Goal: Information Seeking & Learning: Learn about a topic

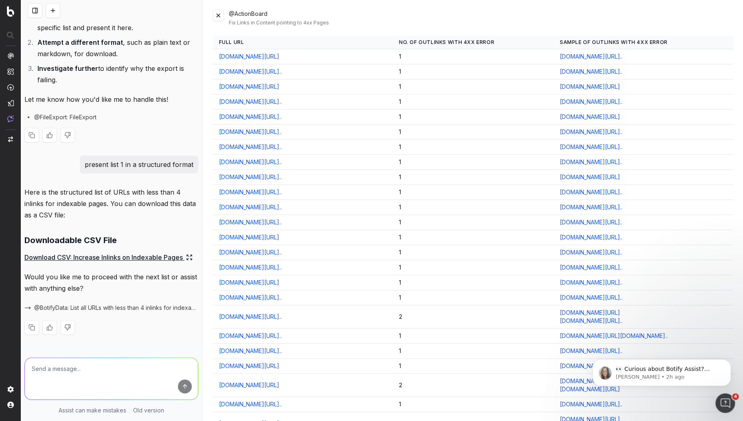
scroll to position [3230, 0]
click at [141, 252] on link "Download CSV: Increase Inlinks on Indexable Pages" at bounding box center [108, 257] width 168 height 11
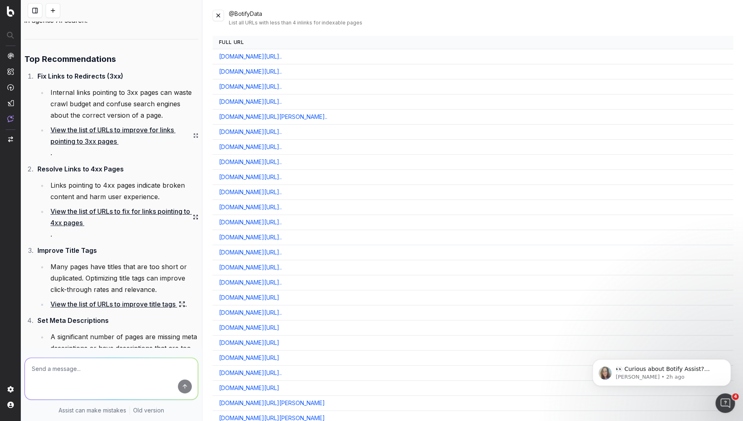
scroll to position [1517, 0]
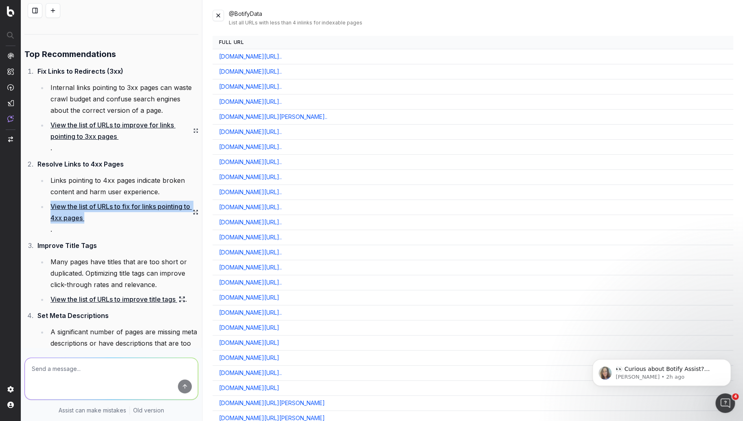
drag, startPoint x: 95, startPoint y: 218, endPoint x: 52, endPoint y: 204, distance: 44.6
click at [52, 204] on link "View the list of URLs to fix for links pointing to 4xx pages" at bounding box center [125, 212] width 148 height 23
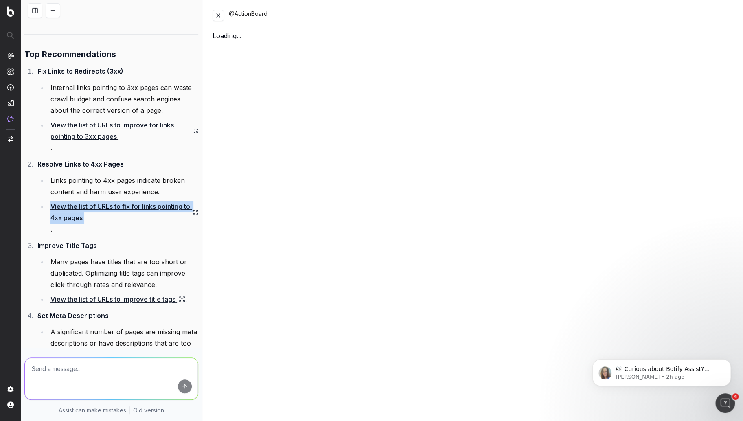
copy link "View the list of URLs to fix for links pointing to 4xx pages"
click at [73, 365] on textarea at bounding box center [111, 379] width 173 height 42
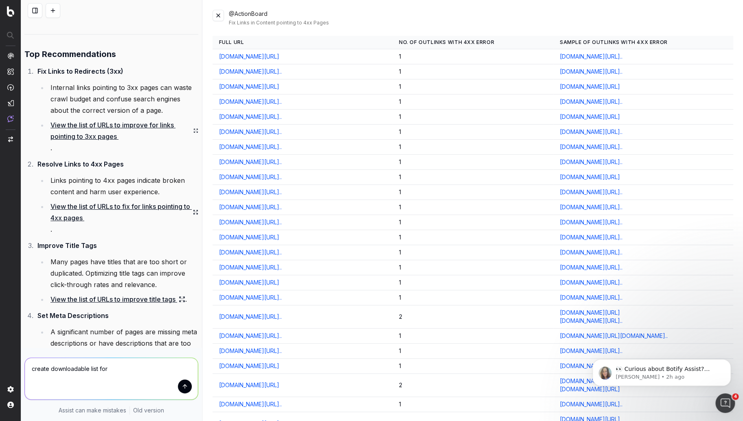
paste textarea "View the list of URLs to fix for links pointing to 4xx pages"
type textarea "create downloadable list for View the list of URLs to fix for links pointing to…"
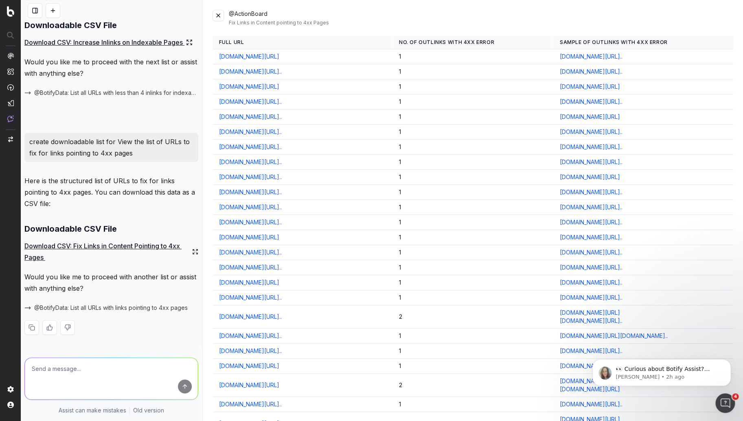
scroll to position [3450, 0]
click at [155, 243] on link "Download CSV: Fix Links in Content Pointing to 4xx Pages" at bounding box center [111, 251] width 174 height 23
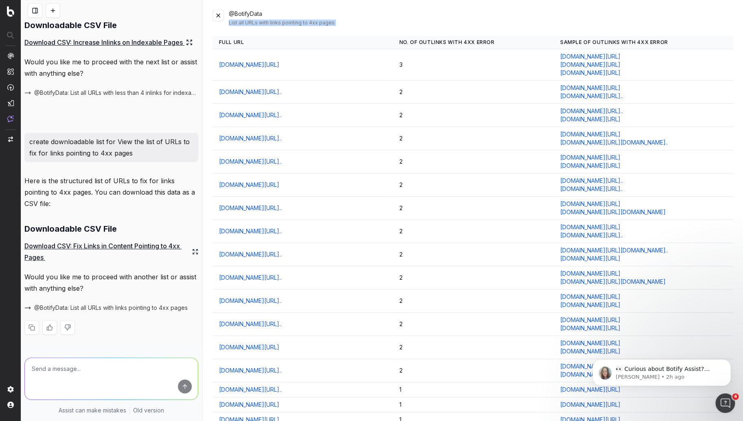
drag, startPoint x: 219, startPoint y: 45, endPoint x: 408, endPoint y: 19, distance: 190.8
click at [408, 19] on div "@BotifyData List all URLs with links pointing to 4xx pages Full URL No. of Outl…" at bounding box center [473, 210] width 541 height 421
click at [460, 16] on div "@BotifyData List all URLs with links pointing to 4xx pages" at bounding box center [481, 18] width 505 height 16
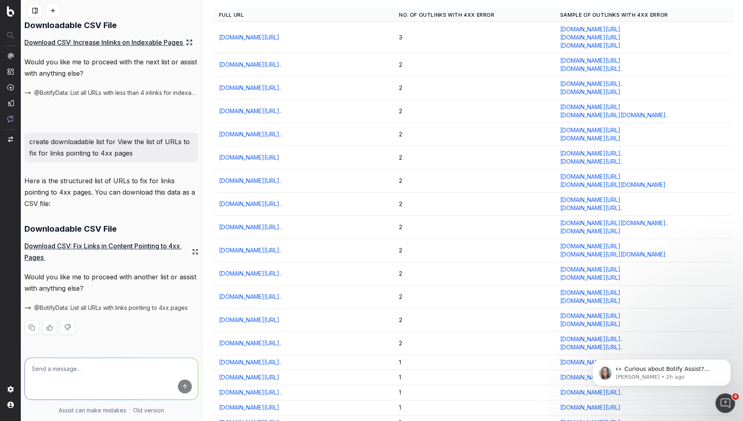
scroll to position [0, 0]
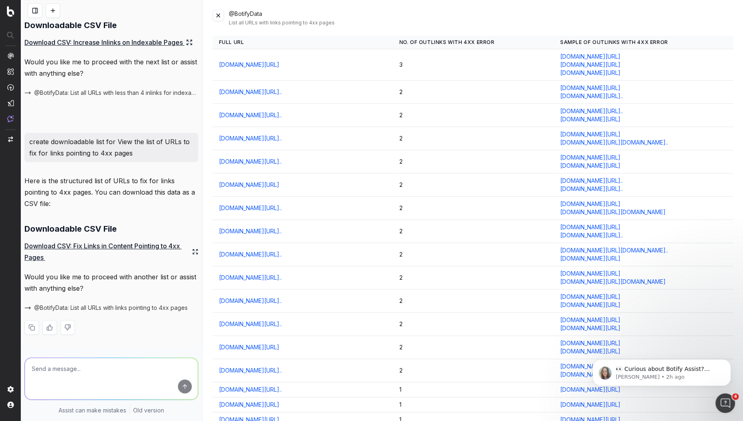
click at [541, 20] on div "List all URLs with links pointing to 4xx pages" at bounding box center [481, 23] width 505 height 7
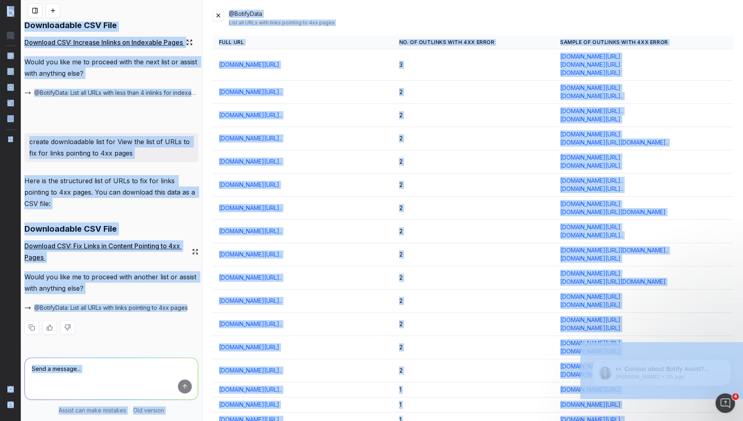
click at [541, 20] on div "List all URLs with links pointing to 4xx pages" at bounding box center [481, 23] width 505 height 7
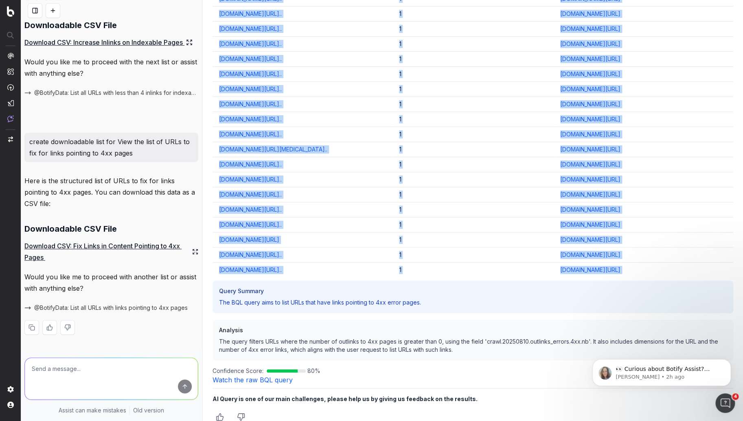
scroll to position [7425, 0]
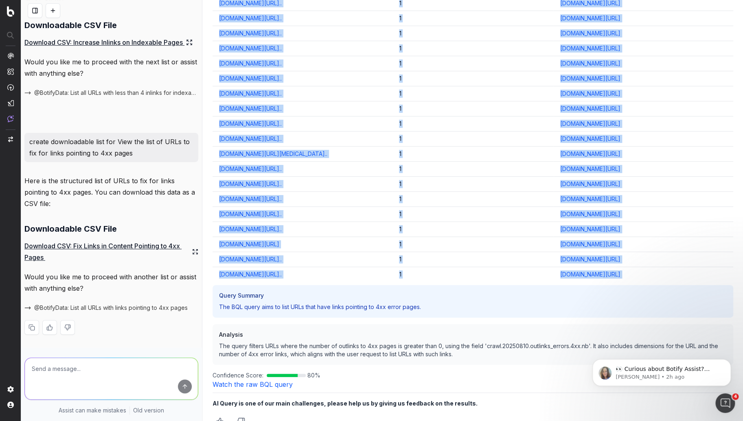
drag, startPoint x: 220, startPoint y: 46, endPoint x: 671, endPoint y: 259, distance: 499.5
copy table "Full URL No. of Outlinks with 4xx Error Sample of Outlinks with 4xx Error [DOMA…"
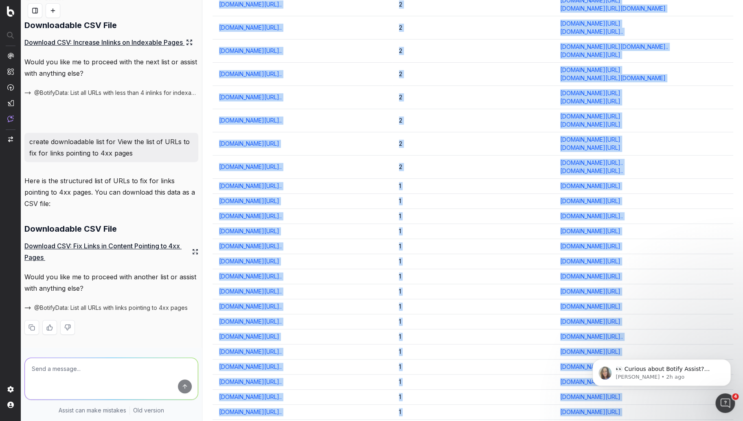
scroll to position [0, 0]
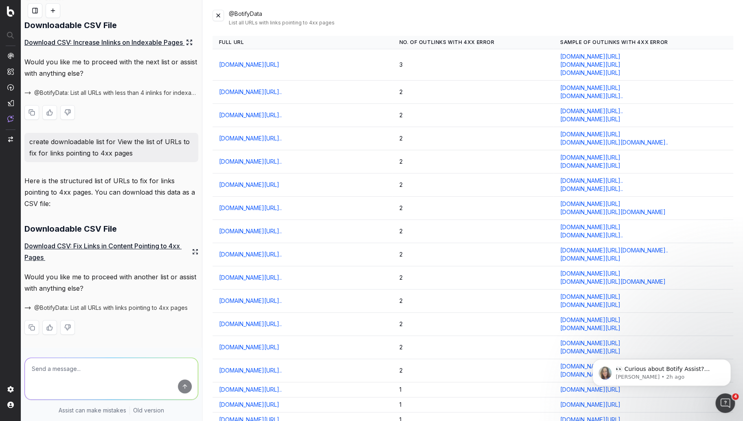
click at [136, 104] on div "Here is the structured list of URLs with less than 4 inlinks for indexable page…" at bounding box center [111, 51] width 174 height 161
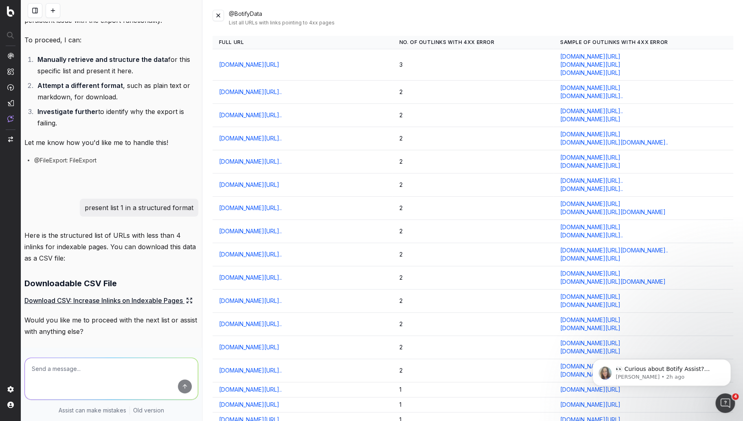
scroll to position [3088, 0]
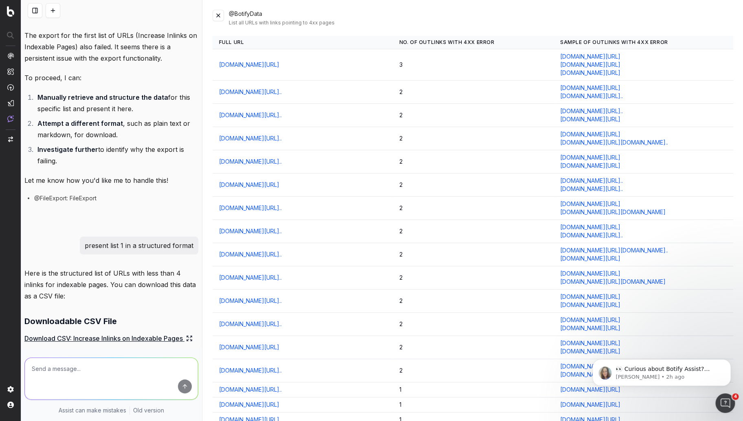
click at [221, 14] on button at bounding box center [218, 15] width 11 height 11
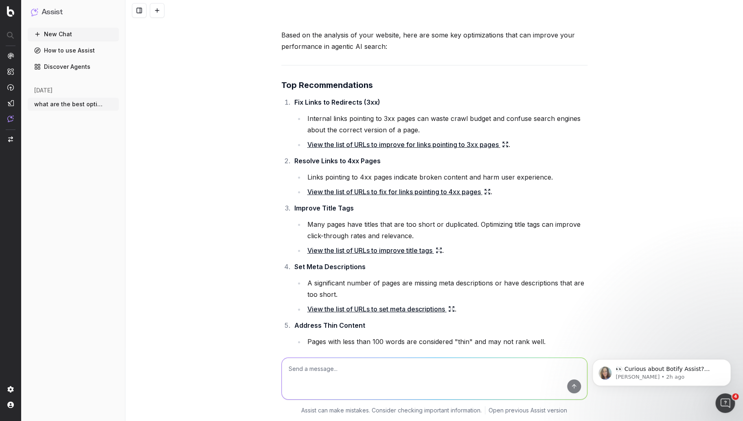
scroll to position [1137, 0]
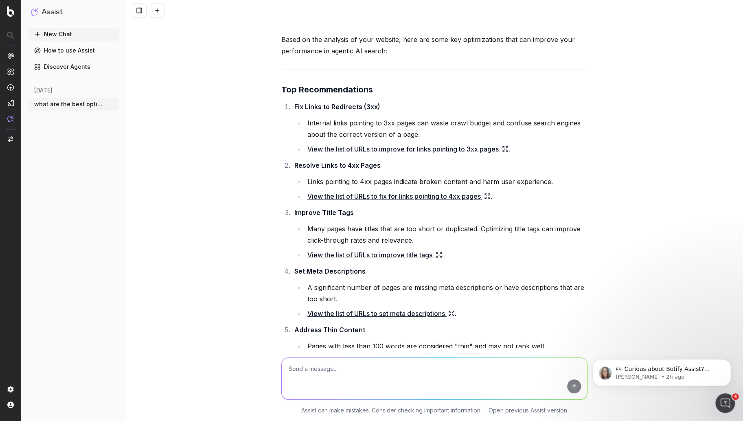
click at [405, 160] on li "Resolve Links to 4xx Pages Links pointing to 4xx pages indicate broken content …" at bounding box center [440, 181] width 296 height 42
click at [554, 176] on li "Links pointing to 4xx pages indicate broken content and harm user experience." at bounding box center [446, 181] width 283 height 11
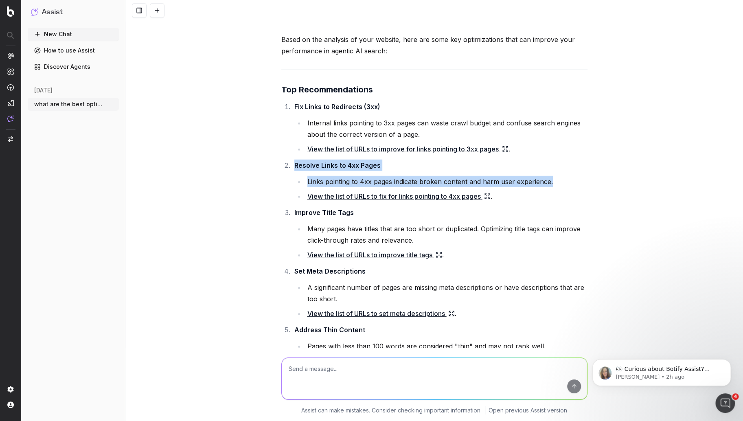
drag, startPoint x: 292, startPoint y: 151, endPoint x: 563, endPoint y: 165, distance: 271.2
click at [563, 165] on li "Resolve Links to 4xx Pages Links pointing to 4xx pages indicate broken content …" at bounding box center [440, 181] width 296 height 42
copy li "Resolve Links to 4xx Pages Links pointing to 4xx pages indicate broken content …"
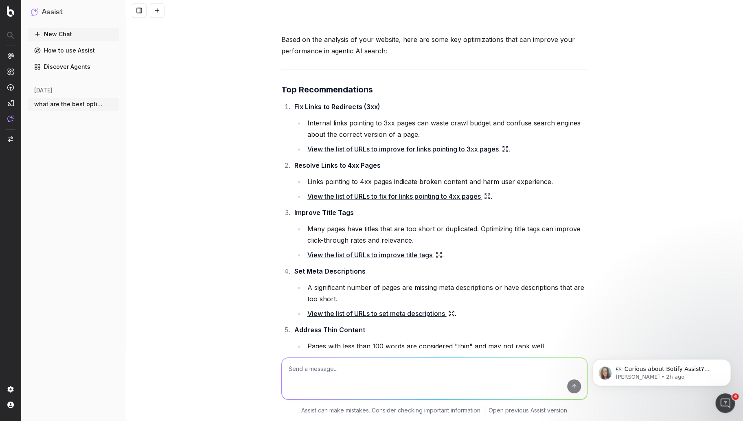
click at [326, 209] on strong "Improve Title Tags" at bounding box center [324, 213] width 59 height 8
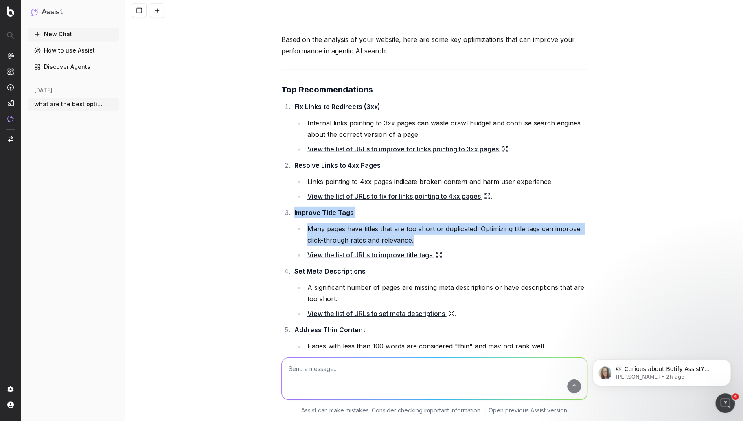
drag, startPoint x: 409, startPoint y: 226, endPoint x: 284, endPoint y: 202, distance: 127.3
click at [292, 207] on li "Improve Title Tags Many pages have titles that are too short or duplicated. Opt…" at bounding box center [440, 234] width 296 height 54
copy li "Improve Title Tags Many pages have titles that are too short or duplicated. Opt…"
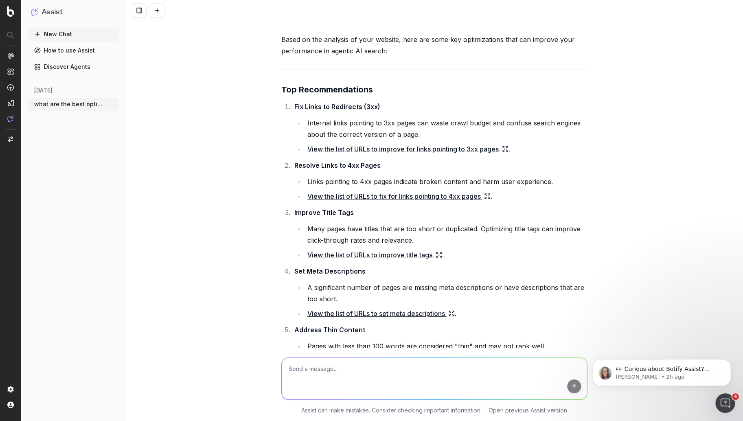
click at [361, 252] on ol "Fix Links to Redirects (3xx) Internal links pointing to 3xx pages can waste cra…" at bounding box center [434, 316] width 306 height 430
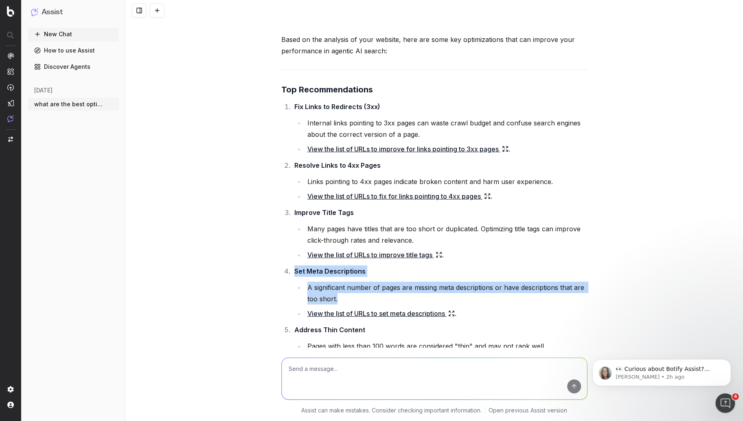
drag, startPoint x: 341, startPoint y: 287, endPoint x: 292, endPoint y: 259, distance: 56.7
click at [292, 266] on li "Set Meta Descriptions A significant number of pages are missing meta descriptio…" at bounding box center [440, 293] width 296 height 54
copy li "Set Meta Descriptions A significant number of pages are missing meta descriptio…"
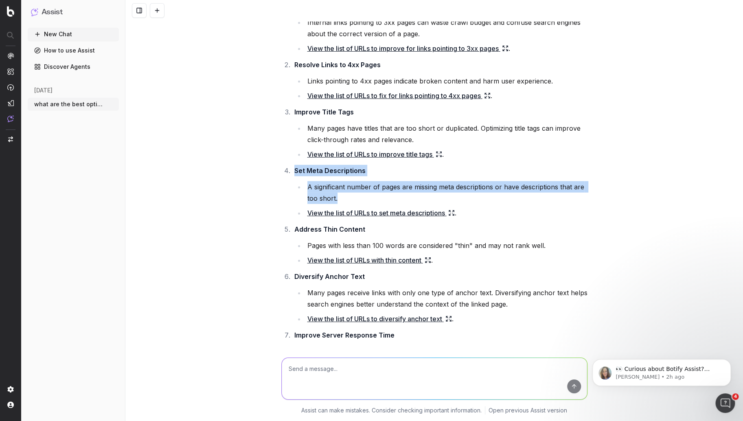
scroll to position [1276, 0]
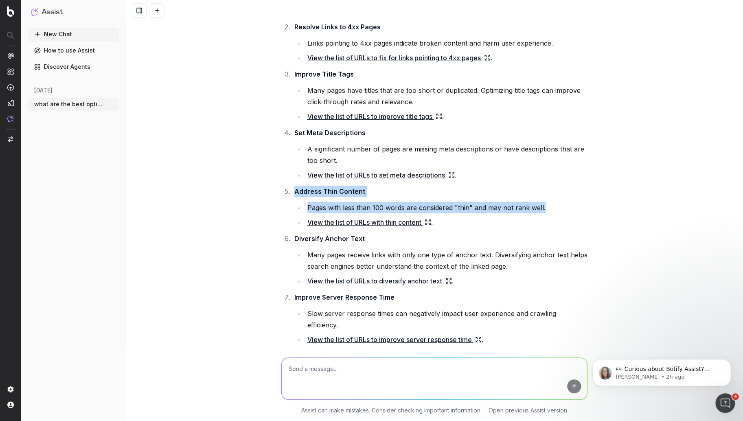
drag, startPoint x: 539, startPoint y: 195, endPoint x: 290, endPoint y: 176, distance: 249.2
click at [292, 186] on li "Address Thin Content Pages with less than 100 words are considered "thin" and m…" at bounding box center [440, 207] width 296 height 42
copy li "Address Thin Content Pages with less than 100 words are considered "thin" and m…"
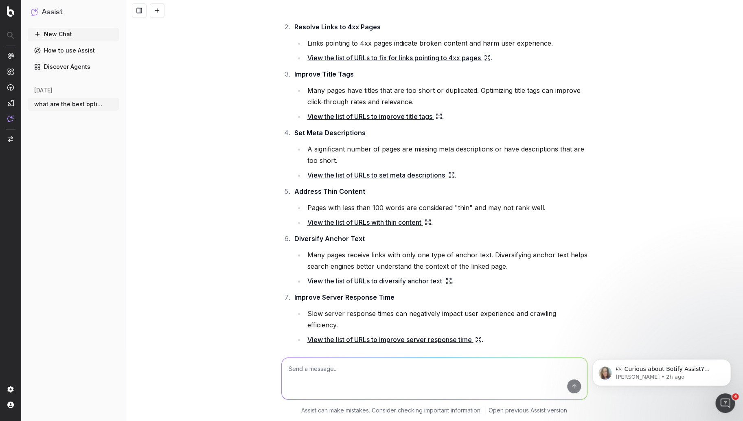
click at [320, 249] on li "Many pages receive links with only one type of anchor text. Diversifying anchor…" at bounding box center [446, 260] width 283 height 23
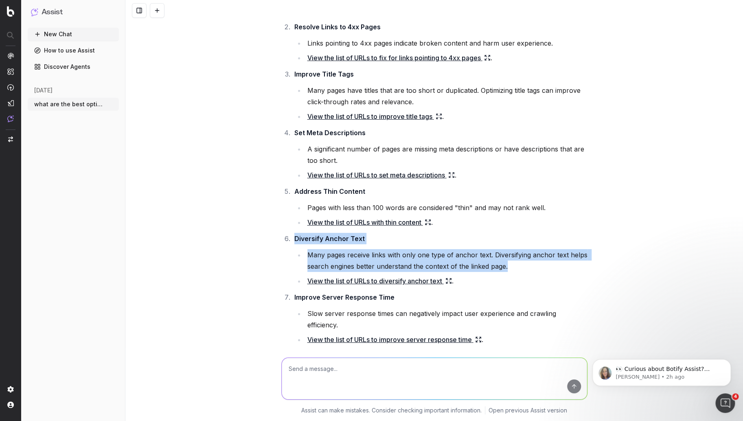
drag, startPoint x: 508, startPoint y: 255, endPoint x: 292, endPoint y: 224, distance: 218.0
click at [292, 233] on li "Diversify Anchor Text Many pages receive links with only one type of anchor tex…" at bounding box center [440, 260] width 296 height 54
copy li "Diversify Anchor Text Many pages receive links with only one type of anchor tex…"
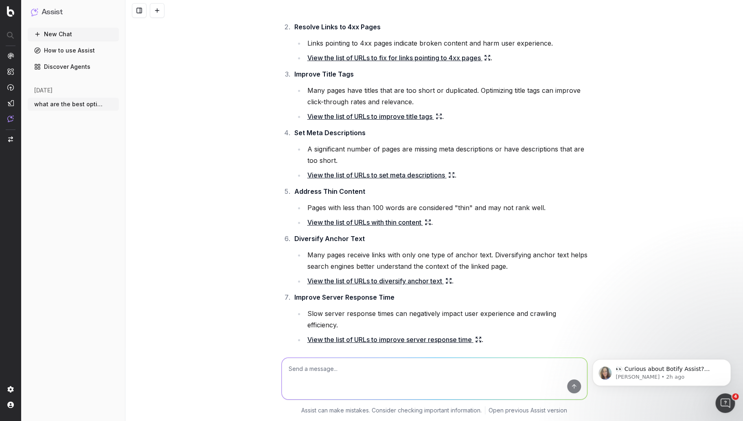
click at [339, 308] on li "Slow server response times can negatively impact user experience and crawling e…" at bounding box center [446, 319] width 283 height 23
click at [339, 312] on li "Slow server response times can negatively impact user experience and crawling e…" at bounding box center [446, 319] width 283 height 23
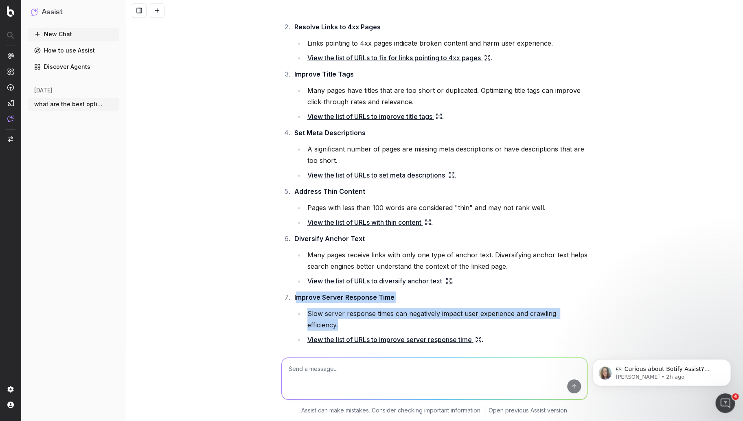
drag, startPoint x: 340, startPoint y: 312, endPoint x: 295, endPoint y: 286, distance: 52.1
click at [295, 292] on li "Improve Server Response Time Slow server response times can negatively impact u…" at bounding box center [440, 319] width 296 height 54
copy li "mprove Server Response Time Slow server response times can negatively impact us…"
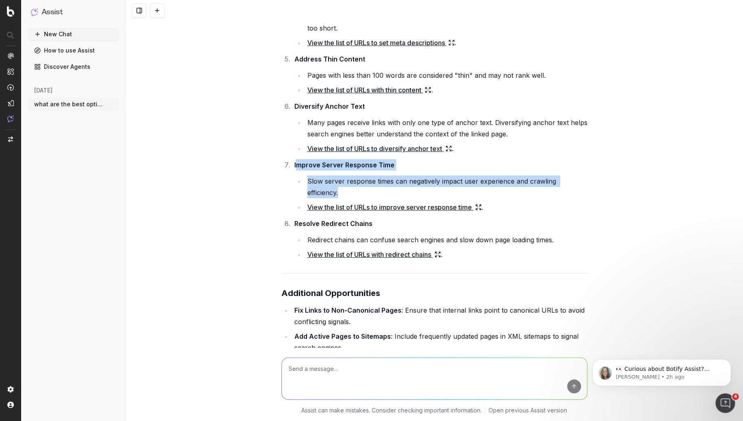
scroll to position [1442, 0]
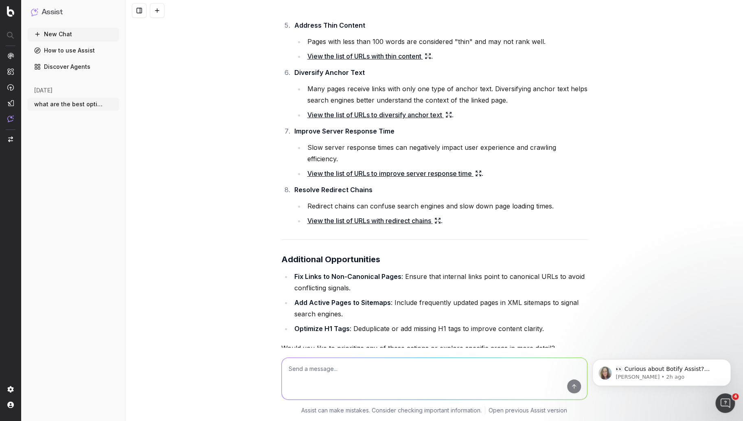
click at [435, 200] on li "Redirect chains can confuse search engines and slow down page loading times." at bounding box center [446, 205] width 283 height 11
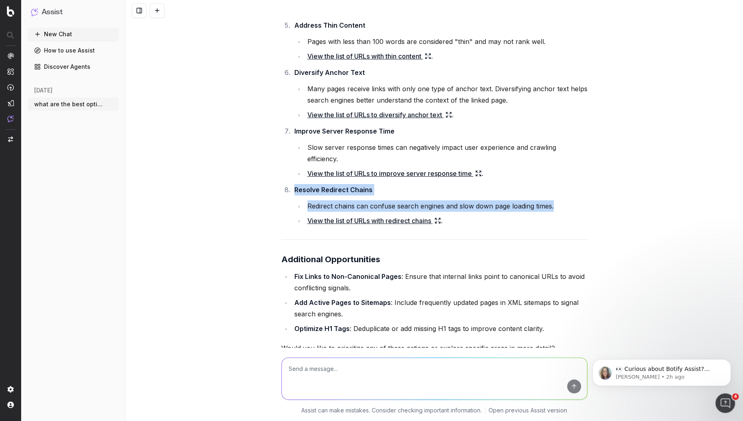
drag, startPoint x: 552, startPoint y: 194, endPoint x: 286, endPoint y: 175, distance: 266.7
click at [292, 184] on li "Resolve Redirect Chains Redirect chains can confuse search engines and slow dow…" at bounding box center [440, 205] width 296 height 42
copy li "Resolve Redirect Chains Redirect chains can confuse search engines and slow dow…"
